Goal: Information Seeking & Learning: Find specific fact

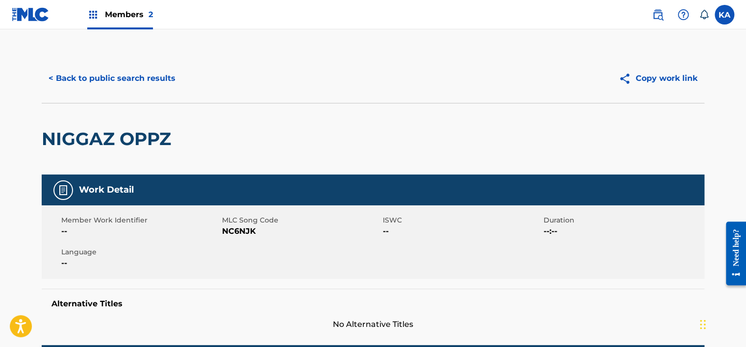
click at [78, 76] on button "< Back to public search results" at bounding box center [112, 78] width 141 height 25
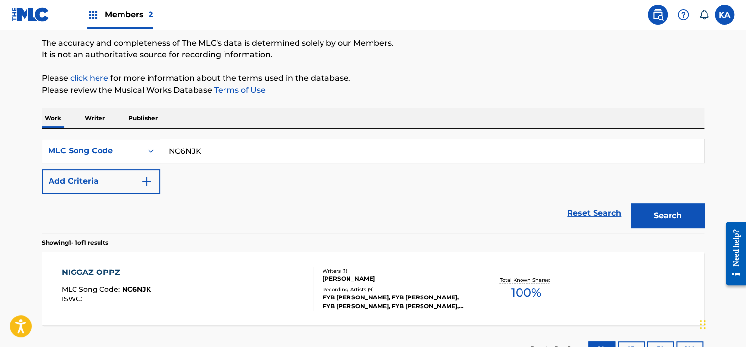
scroll to position [98, 0]
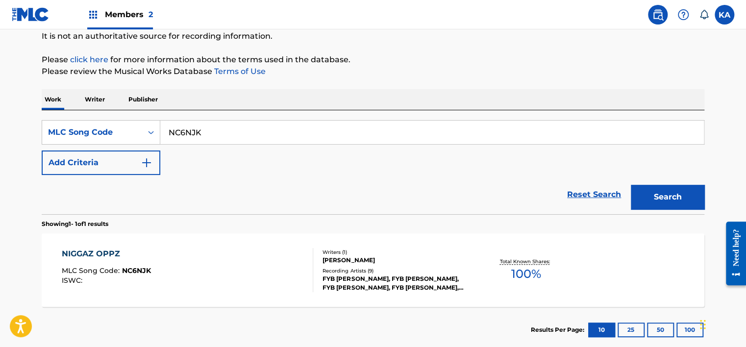
drag, startPoint x: 222, startPoint y: 131, endPoint x: 157, endPoint y: 96, distance: 73.3
click at [151, 126] on div "SearchWithCriteria0d4de6d3-fd29-4c53-8ccc-49af7c10b928 MLC Song Code NC6NJK" at bounding box center [373, 132] width 663 height 25
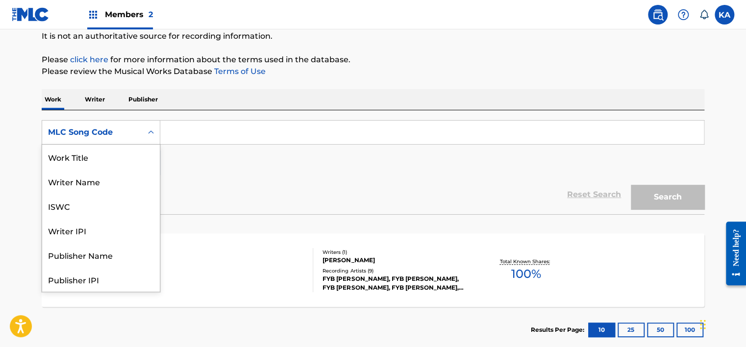
click at [146, 129] on icon "Search Form" at bounding box center [151, 132] width 10 height 10
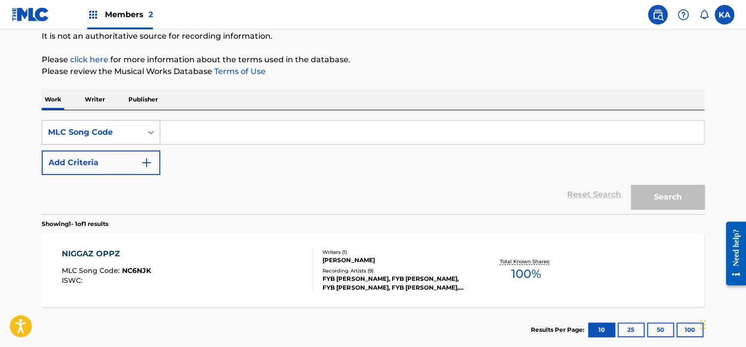
click at [148, 124] on div "Search Form" at bounding box center [151, 133] width 18 height 18
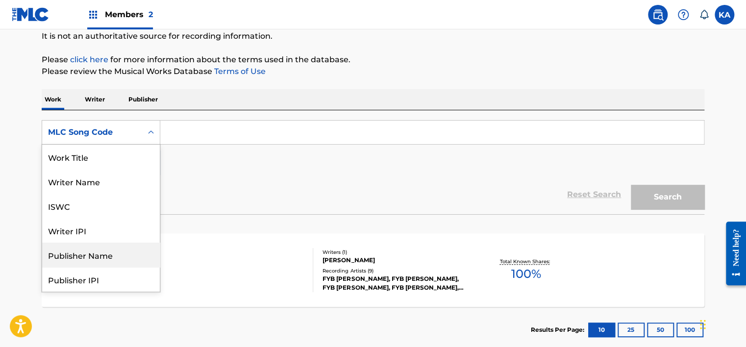
scroll to position [0, 0]
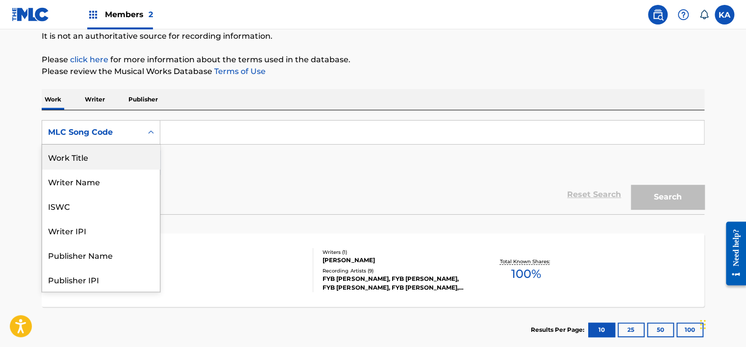
click at [112, 152] on div "Work Title" at bounding box center [101, 157] width 118 height 25
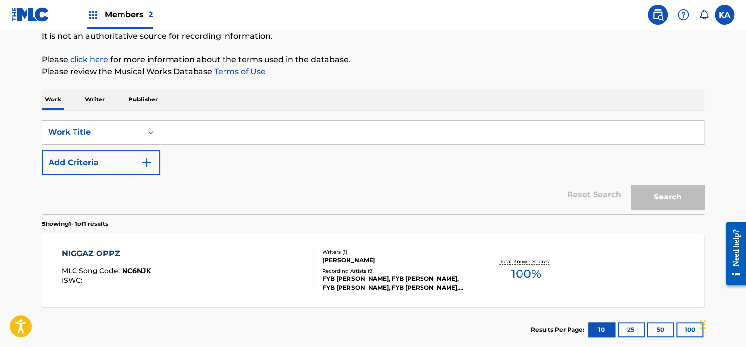
click at [197, 133] on input "Search Form" at bounding box center [432, 133] width 544 height 24
paste input "GOOD FOOT"
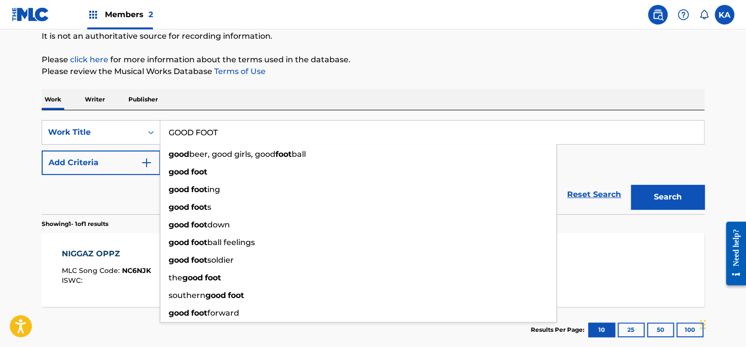
type input "GOOD FOOT"
click at [132, 163] on button "Add Criteria" at bounding box center [101, 163] width 119 height 25
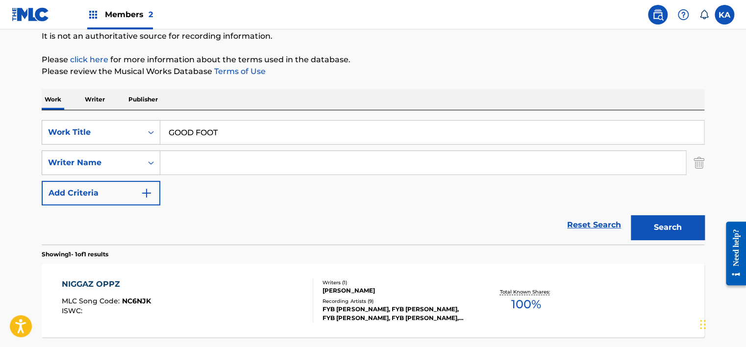
click at [175, 166] on input "Search Form" at bounding box center [423, 163] width 526 height 24
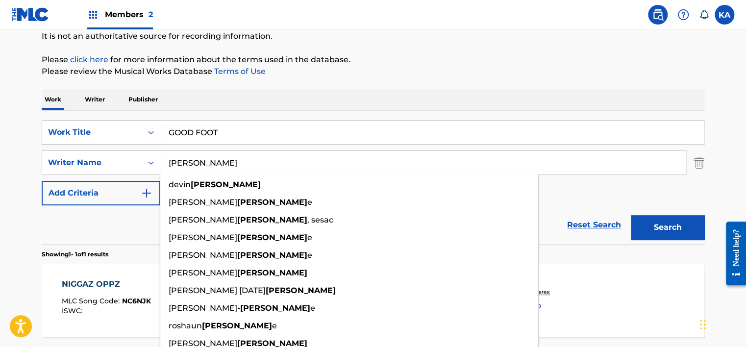
type input "[PERSON_NAME]"
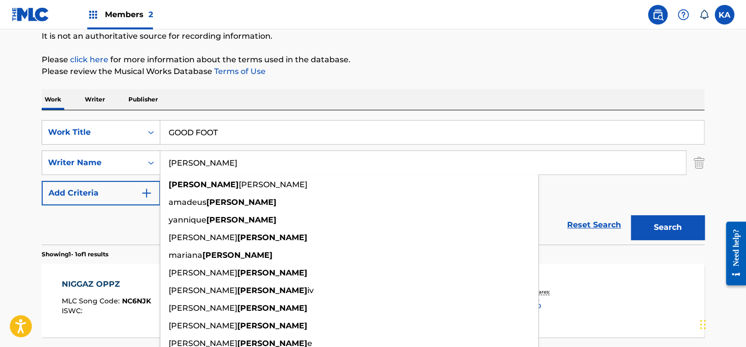
click at [672, 221] on button "Search" at bounding box center [668, 227] width 74 height 25
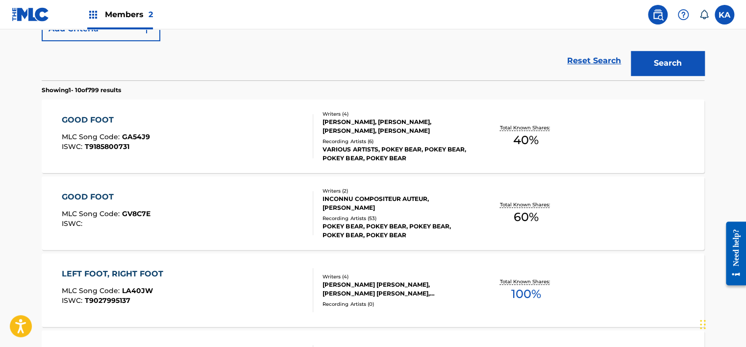
scroll to position [263, 0]
